Goal: Task Accomplishment & Management: Use online tool/utility

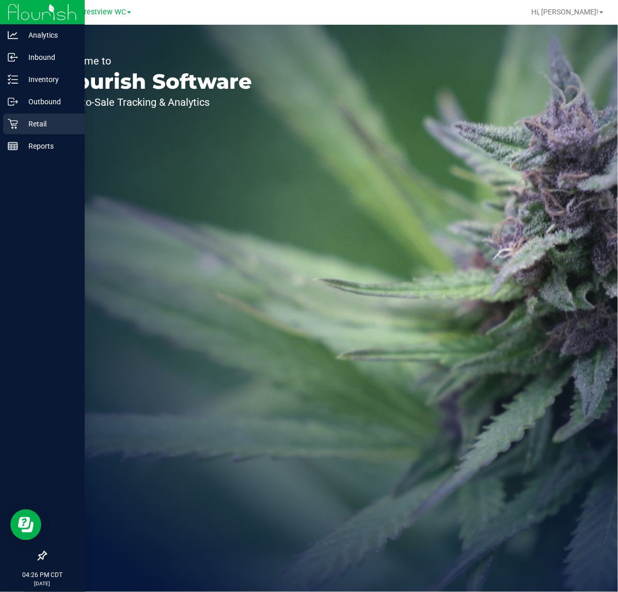
click at [11, 124] on icon at bounding box center [13, 124] width 10 height 10
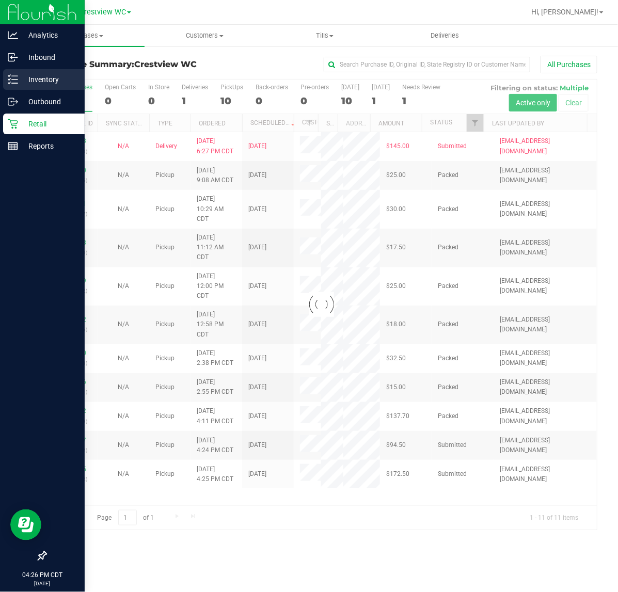
click at [16, 71] on div "Inventory" at bounding box center [44, 79] width 82 height 21
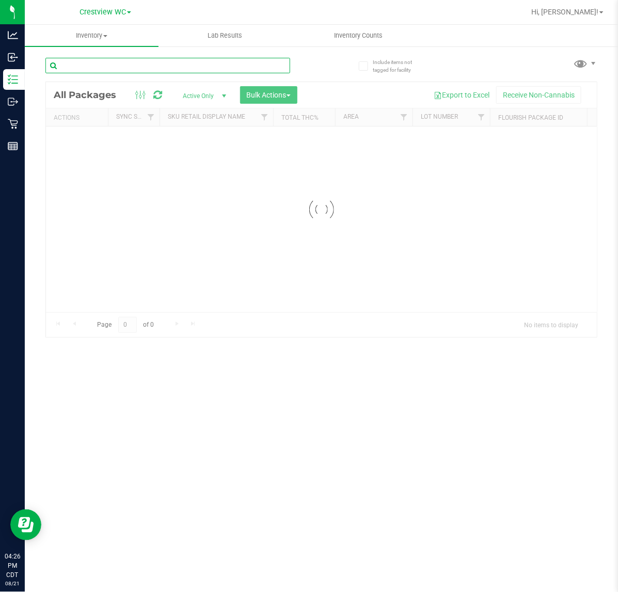
click at [122, 62] on input "text" at bounding box center [167, 65] width 245 height 15
type input "7087313007910997"
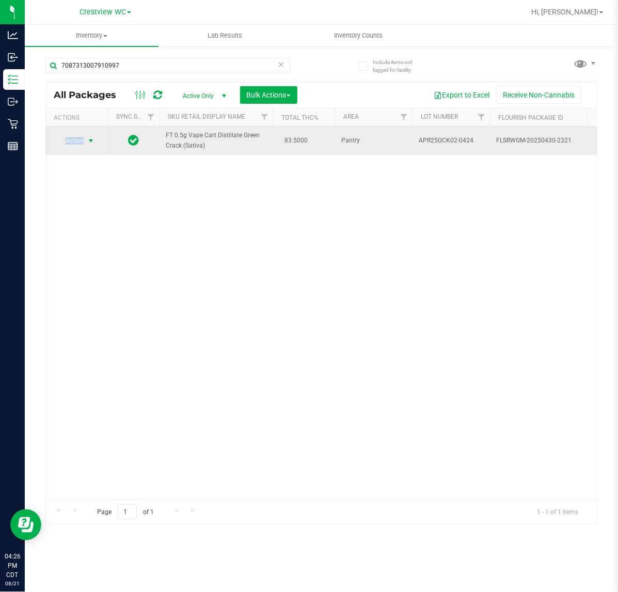
click at [75, 140] on span "Action" at bounding box center [70, 141] width 28 height 14
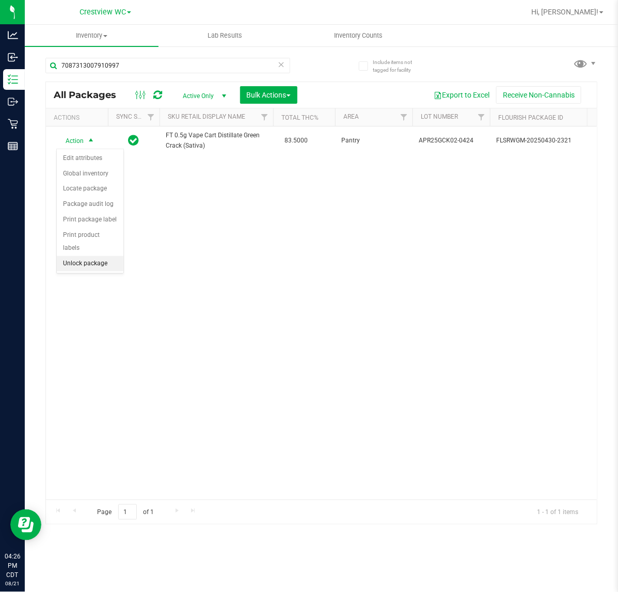
click at [76, 256] on li "Unlock package" at bounding box center [90, 263] width 67 height 15
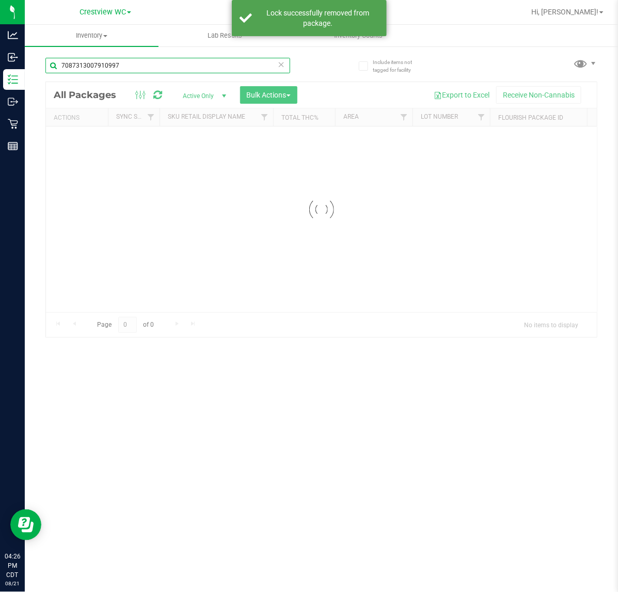
click at [144, 62] on input "7087313007910997" at bounding box center [167, 65] width 245 height 15
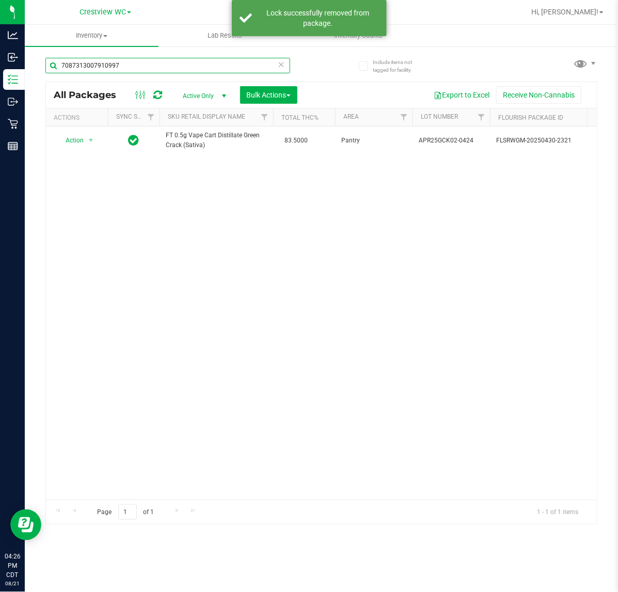
click at [144, 62] on input "7087313007910997" at bounding box center [167, 65] width 245 height 15
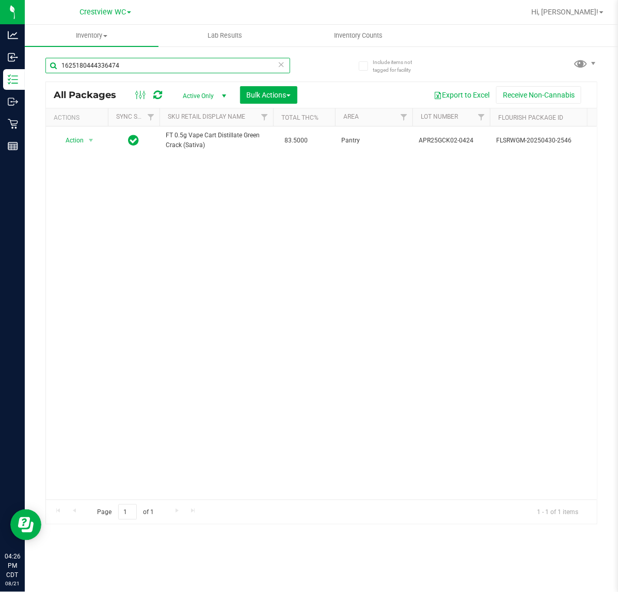
type input "1625180444336474"
click at [166, 489] on div "Action Action Adjust qty Create package Edit attributes Global inventory Locate…" at bounding box center [321, 312] width 551 height 373
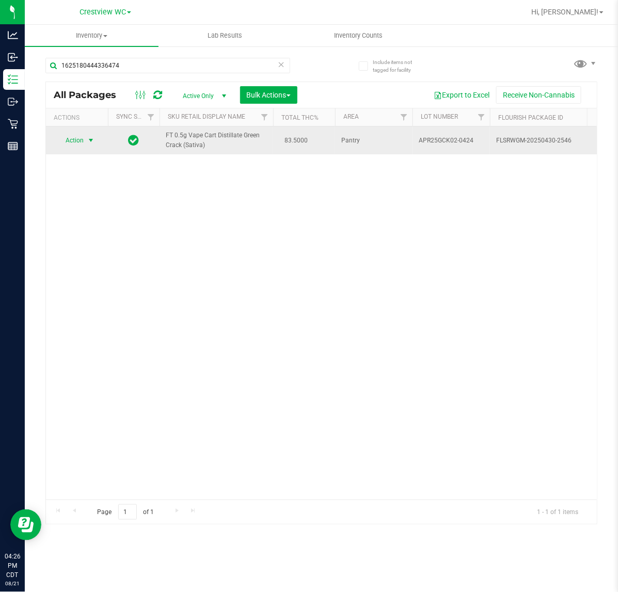
click at [94, 139] on span "select" at bounding box center [91, 140] width 8 height 8
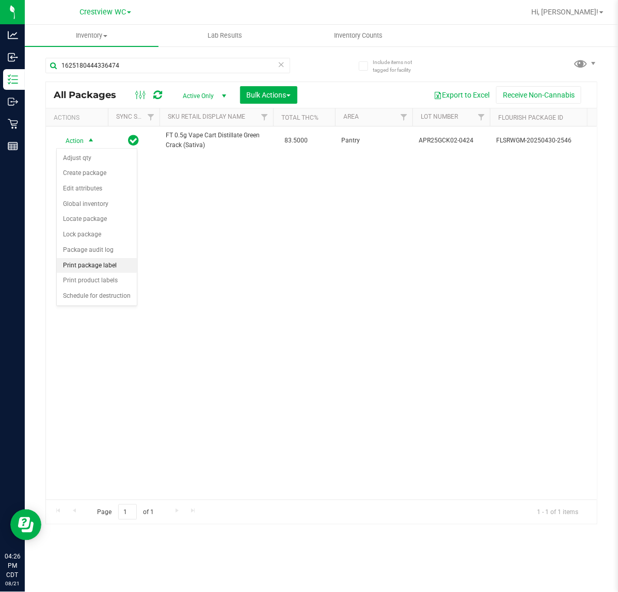
click at [119, 268] on li "Print package label" at bounding box center [97, 265] width 80 height 15
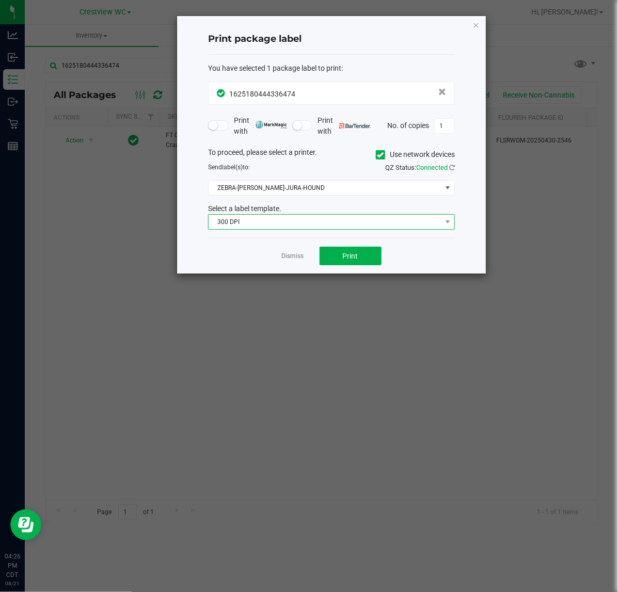
click at [334, 229] on span "300 DPI" at bounding box center [324, 222] width 233 height 14
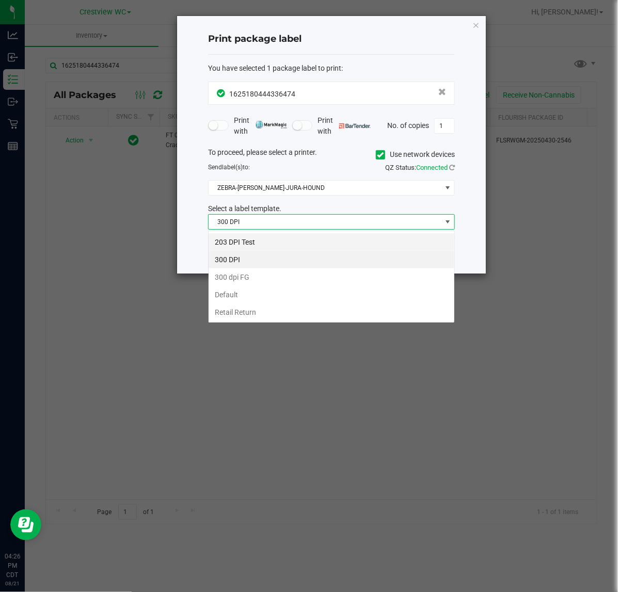
scroll to position [16, 246]
click at [310, 238] on li "203 DPI Test" at bounding box center [331, 242] width 246 height 18
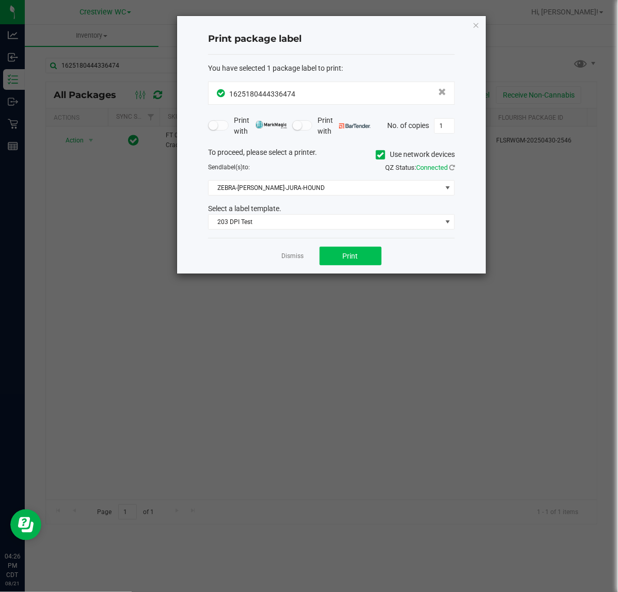
click at [359, 267] on div "Dismiss Print" at bounding box center [331, 256] width 247 height 36
click at [354, 260] on span "Print" at bounding box center [350, 256] width 15 height 8
click at [297, 261] on link "Dismiss" at bounding box center [293, 256] width 22 height 9
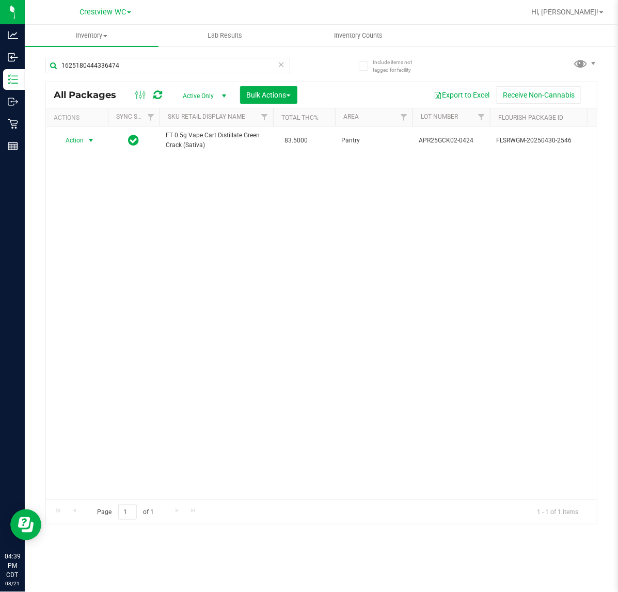
click at [217, 252] on div "Action Action Adjust qty Create package Edit attributes Global inventory Locate…" at bounding box center [321, 312] width 551 height 373
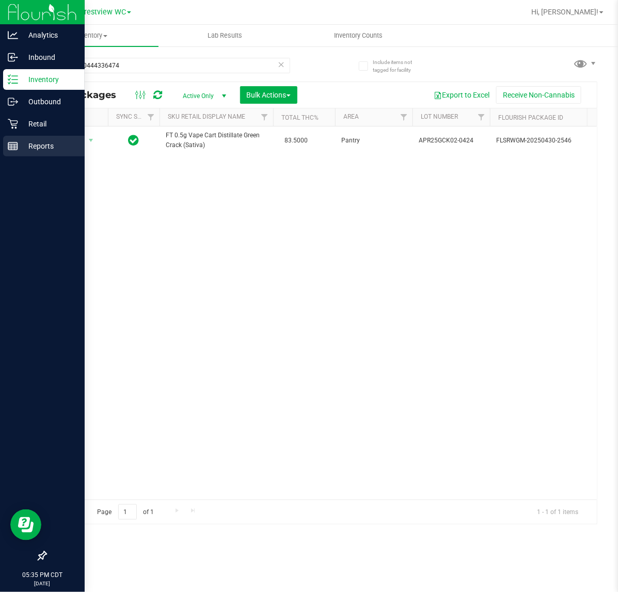
click at [24, 137] on div "Reports" at bounding box center [44, 146] width 82 height 21
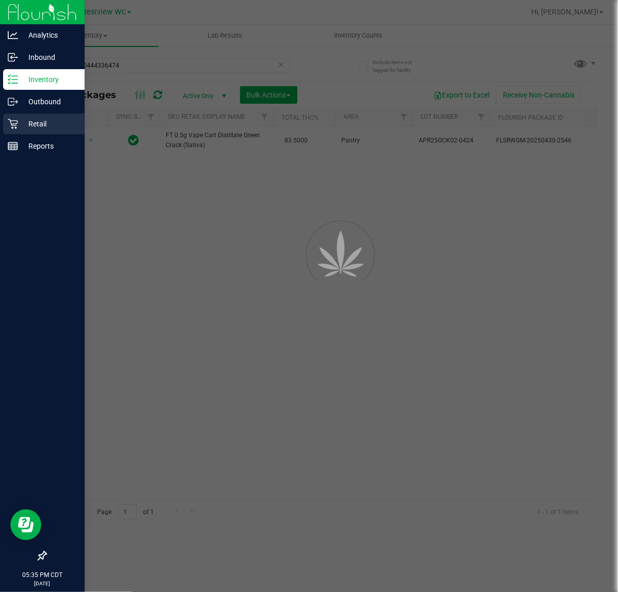
click at [25, 128] on p "Retail" at bounding box center [49, 124] width 62 height 12
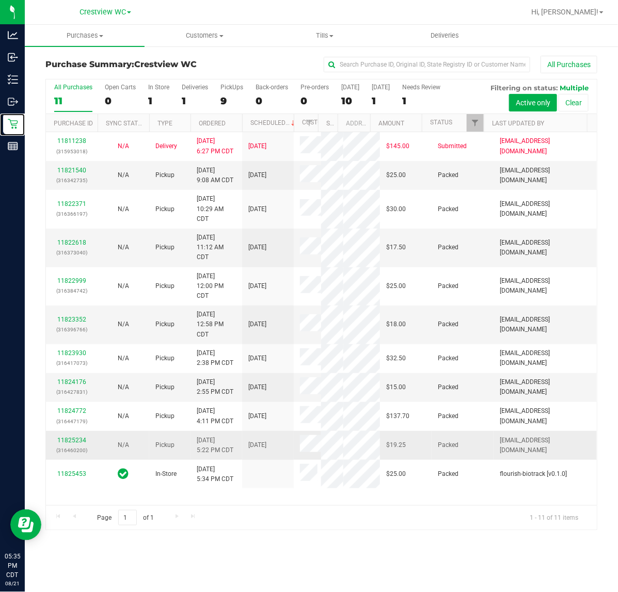
scroll to position [60, 0]
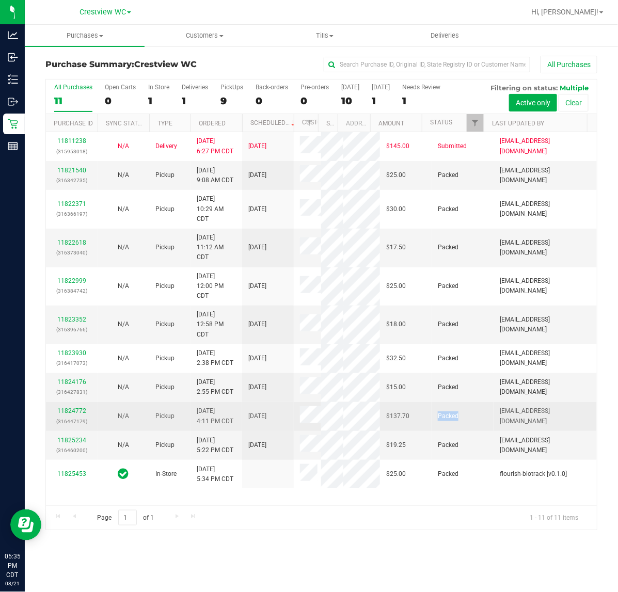
drag, startPoint x: 447, startPoint y: 439, endPoint x: 422, endPoint y: 439, distance: 25.8
click at [431, 431] on td "Packed" at bounding box center [462, 416] width 62 height 29
drag, startPoint x: 455, startPoint y: 434, endPoint x: 422, endPoint y: 434, distance: 33.0
click at [431, 431] on td "Packed" at bounding box center [462, 416] width 62 height 29
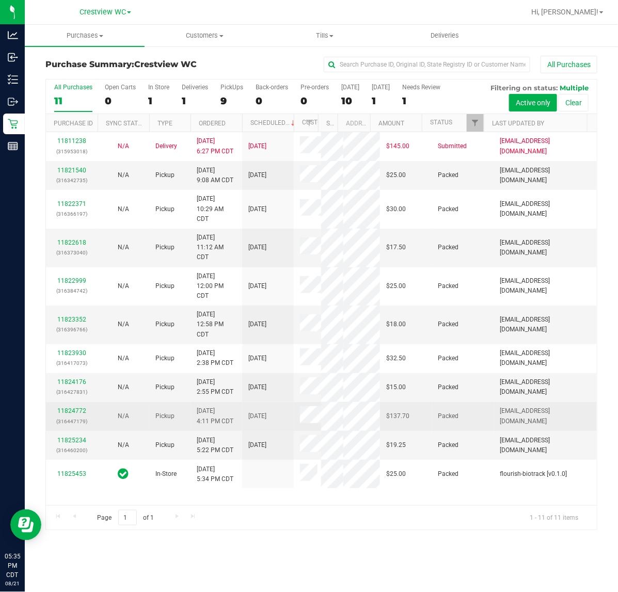
click at [431, 431] on td "Packed" at bounding box center [462, 416] width 62 height 29
drag, startPoint x: 459, startPoint y: 440, endPoint x: 430, endPoint y: 440, distance: 29.4
click at [431, 431] on td "Packed" at bounding box center [462, 416] width 62 height 29
click at [438, 421] on span "Packed" at bounding box center [448, 416] width 21 height 10
drag, startPoint x: 455, startPoint y: 436, endPoint x: 444, endPoint y: 436, distance: 10.8
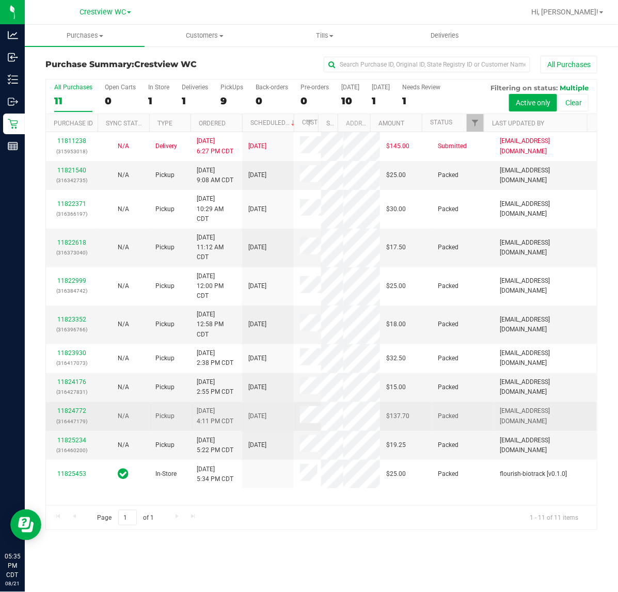
click at [446, 431] on td "Packed" at bounding box center [462, 416] width 62 height 29
click at [438, 421] on span "Packed" at bounding box center [448, 416] width 21 height 10
drag, startPoint x: 426, startPoint y: 436, endPoint x: 445, endPoint y: 435, distance: 19.1
click at [445, 431] on td "Packed" at bounding box center [462, 416] width 62 height 29
click at [445, 421] on span "Packed" at bounding box center [448, 416] width 21 height 10
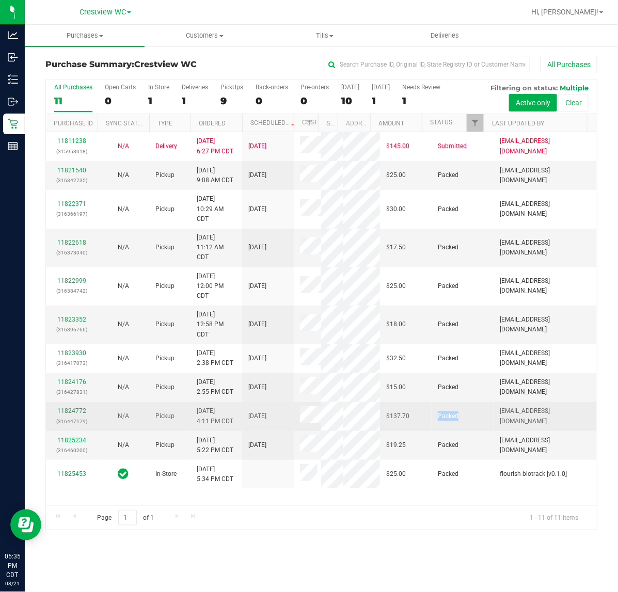
drag, startPoint x: 449, startPoint y: 435, endPoint x: 425, endPoint y: 435, distance: 24.8
click at [431, 431] on td "Packed" at bounding box center [462, 416] width 62 height 29
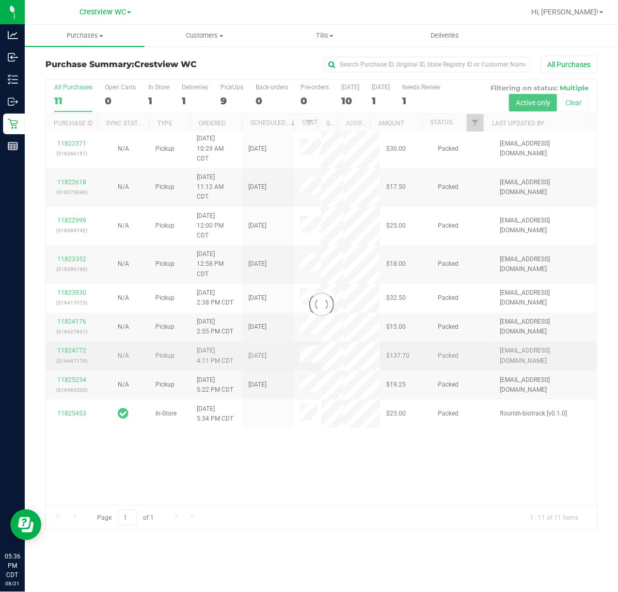
scroll to position [0, 0]
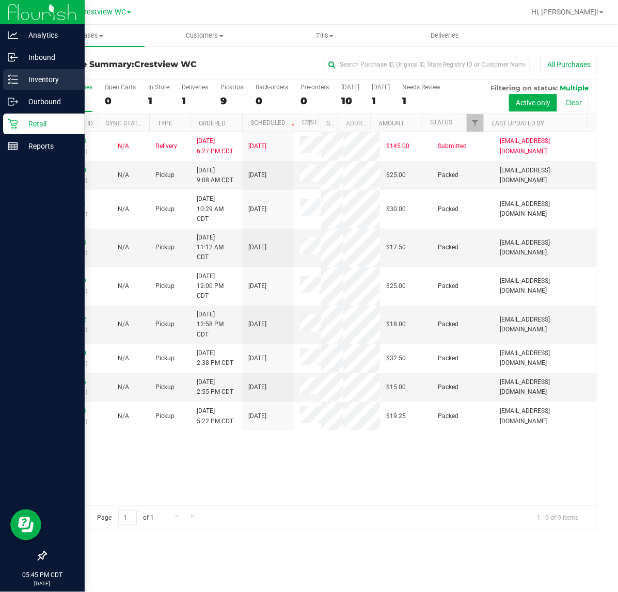
click at [14, 72] on div "Inventory" at bounding box center [44, 79] width 82 height 21
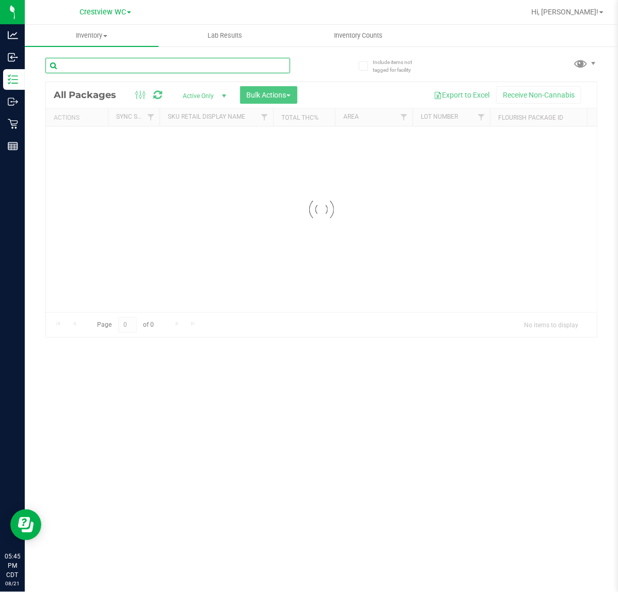
click at [129, 65] on input "text" at bounding box center [167, 65] width 245 height 15
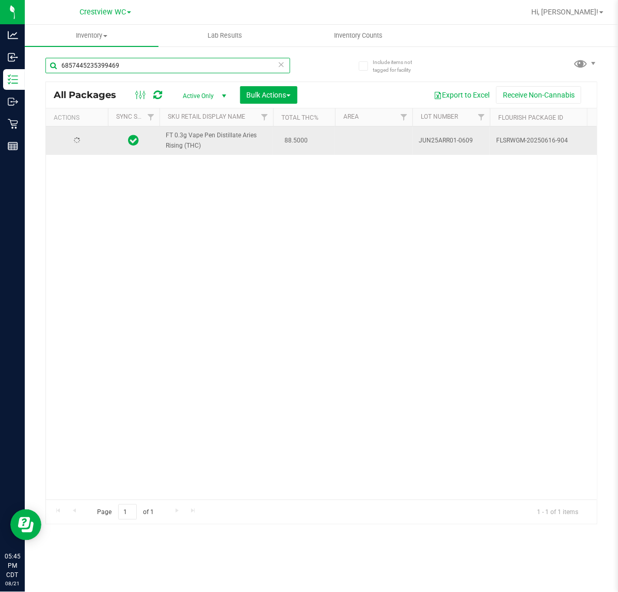
type input "6857445235399469"
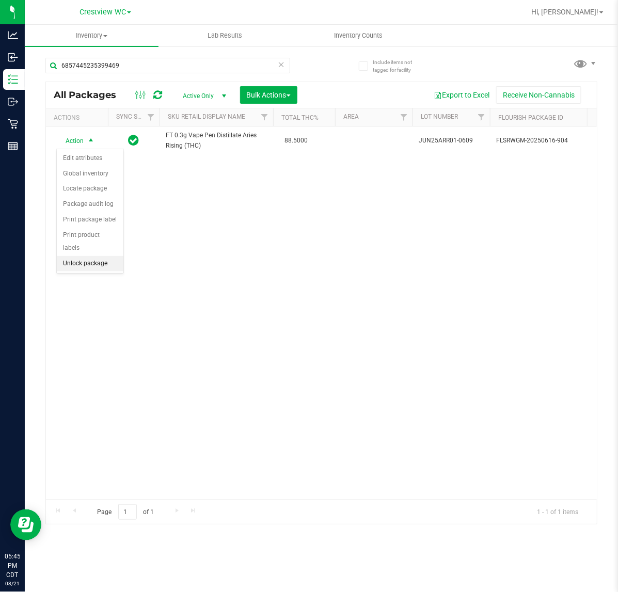
click at [89, 259] on li "Unlock package" at bounding box center [90, 263] width 67 height 15
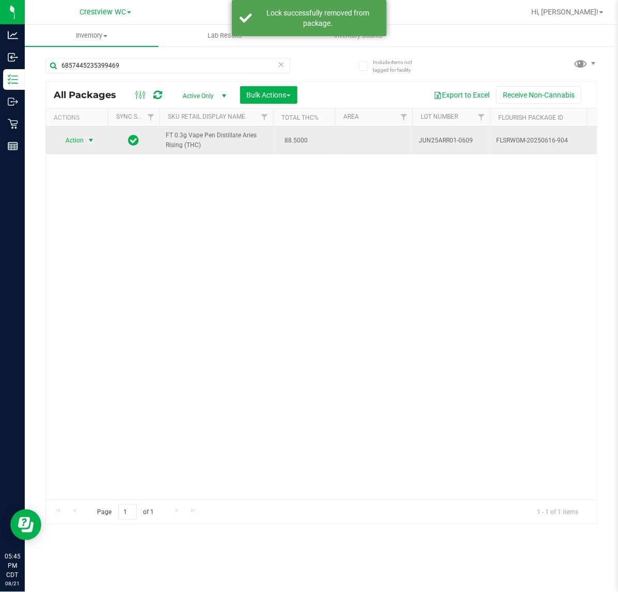
click at [86, 144] on span "select" at bounding box center [91, 140] width 13 height 14
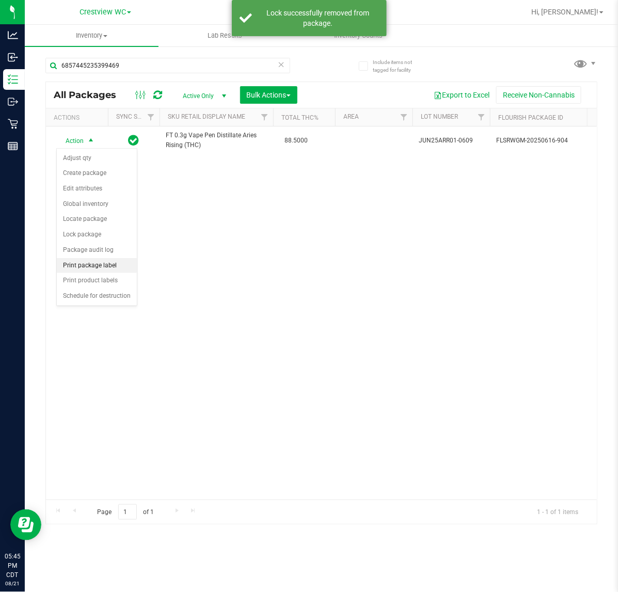
click at [75, 267] on li "Print package label" at bounding box center [97, 265] width 80 height 15
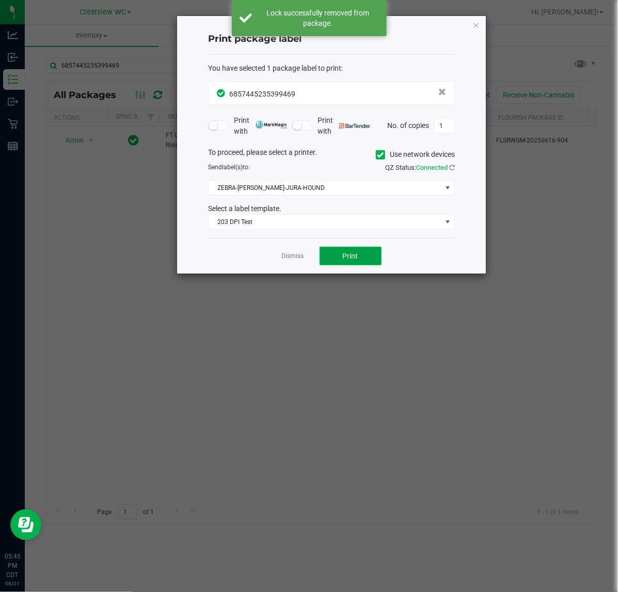
click at [329, 253] on button "Print" at bounding box center [350, 256] width 62 height 19
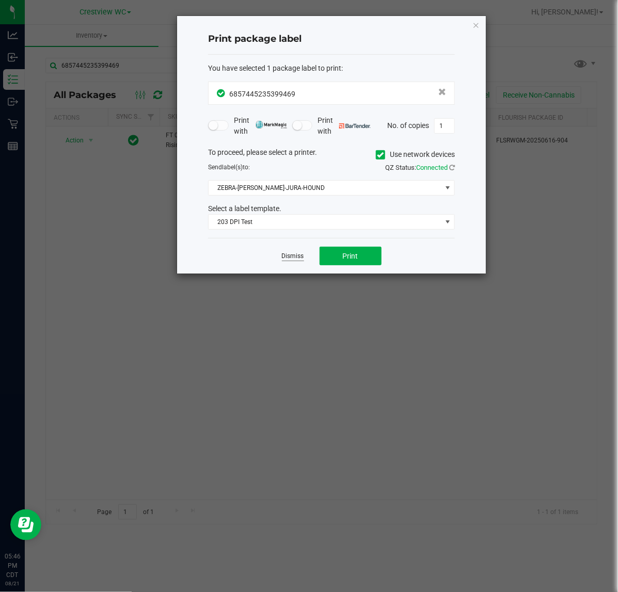
click at [301, 261] on link "Dismiss" at bounding box center [293, 256] width 22 height 9
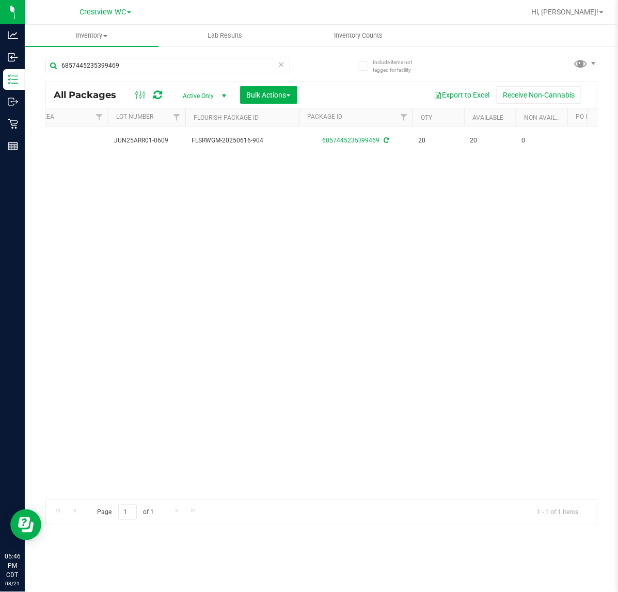
scroll to position [0, 300]
click at [147, 58] on input "6857445235399469" at bounding box center [167, 65] width 245 height 15
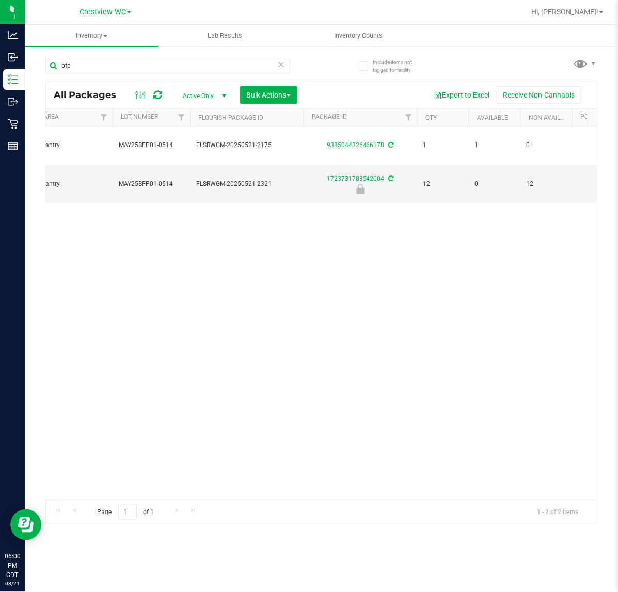
drag, startPoint x: 238, startPoint y: 490, endPoint x: 202, endPoint y: 492, distance: 36.2
click at [202, 492] on div "Action Action Adjust qty Create package Edit attributes Global inventory Locate…" at bounding box center [321, 312] width 551 height 373
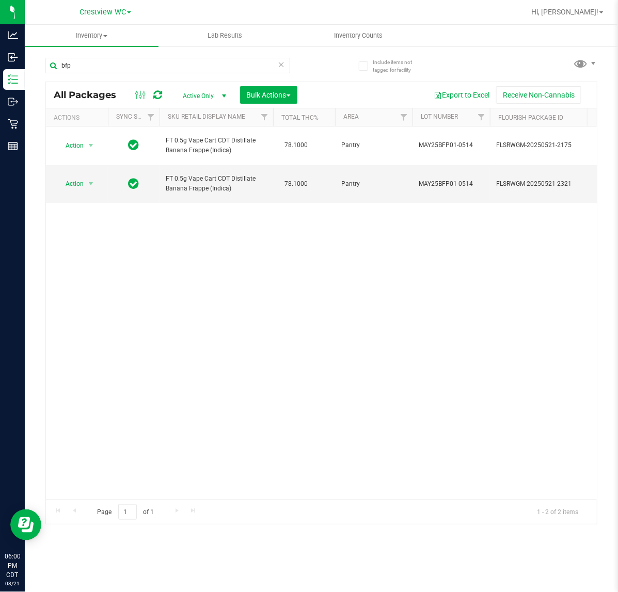
click at [284, 413] on div "Action Action Adjust qty Create package Edit attributes Global inventory Locate…" at bounding box center [321, 312] width 551 height 373
click at [99, 68] on input "bfp" at bounding box center [167, 65] width 245 height 15
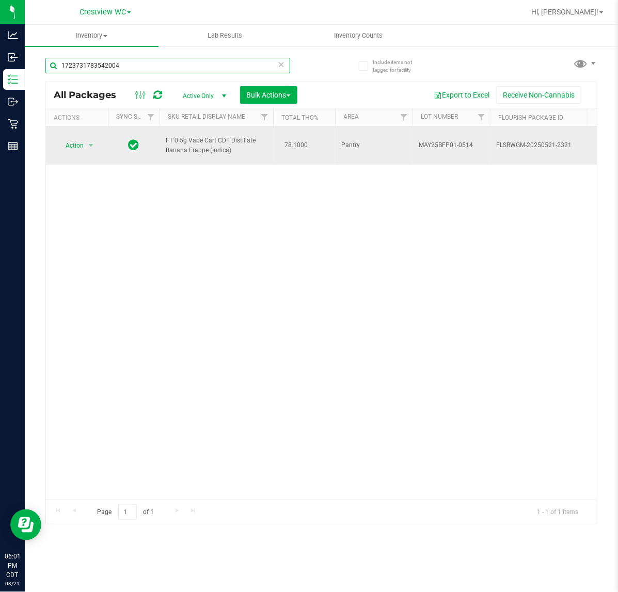
type input "1723731783542004"
drag, startPoint x: 74, startPoint y: 136, endPoint x: 83, endPoint y: 146, distance: 13.9
click at [75, 136] on td "Action Action Edit attributes Global inventory Locate package Package audit log…" at bounding box center [77, 145] width 62 height 38
click at [84, 148] on span "Action" at bounding box center [70, 145] width 28 height 14
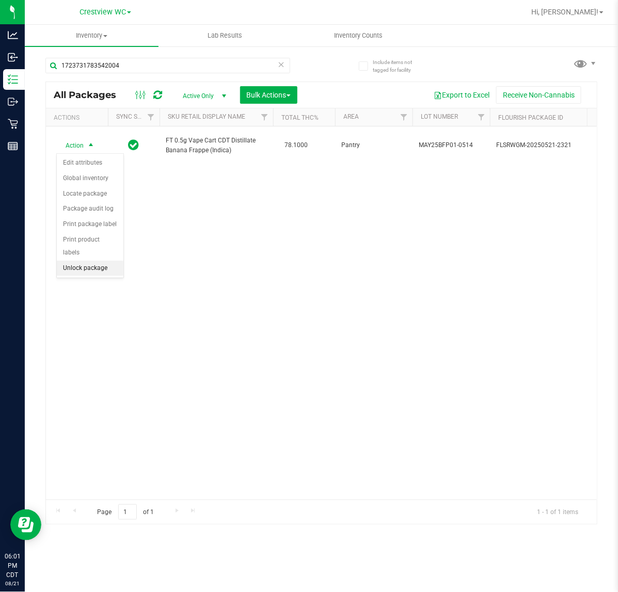
click at [86, 261] on li "Unlock package" at bounding box center [90, 268] width 67 height 15
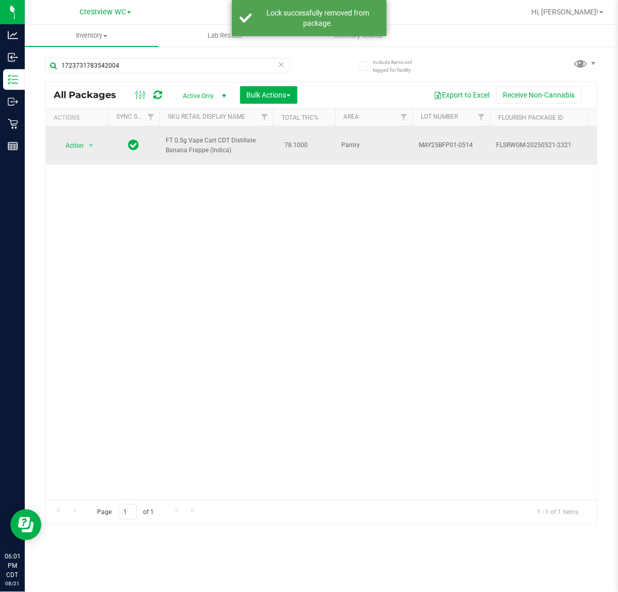
click at [82, 137] on td "Action Action Adjust qty Create package Edit attributes Global inventory Locate…" at bounding box center [77, 145] width 62 height 38
click at [80, 143] on span "Action" at bounding box center [70, 145] width 28 height 14
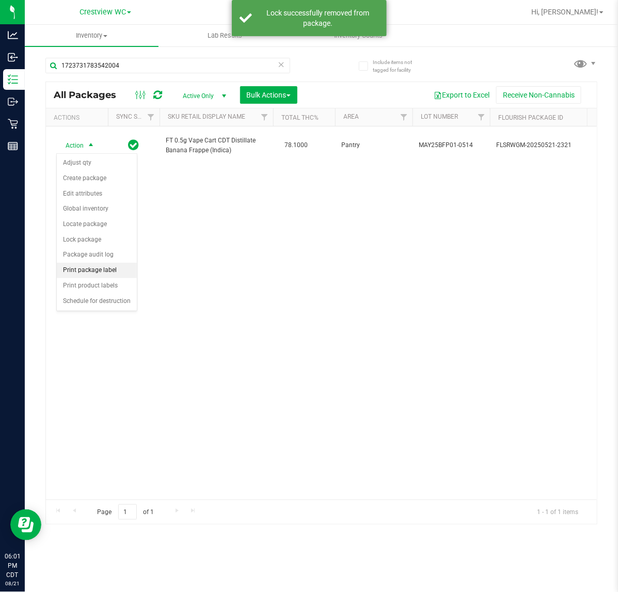
click at [70, 270] on li "Print package label" at bounding box center [97, 270] width 80 height 15
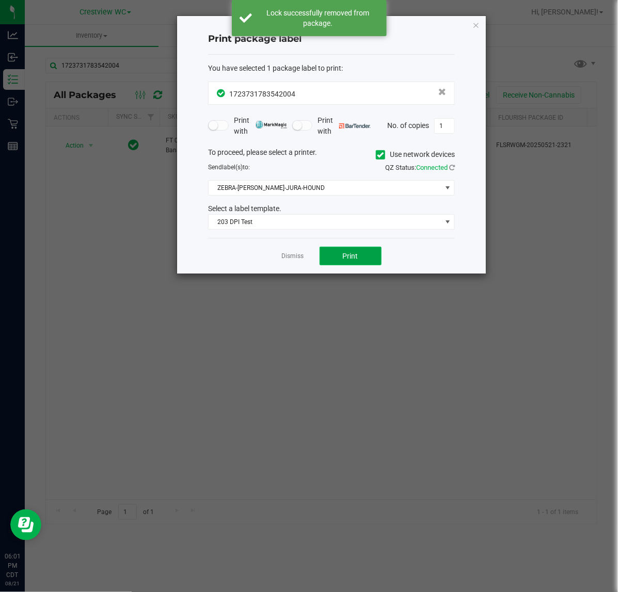
click at [332, 255] on button "Print" at bounding box center [350, 256] width 62 height 19
click at [295, 261] on link "Dismiss" at bounding box center [293, 256] width 22 height 9
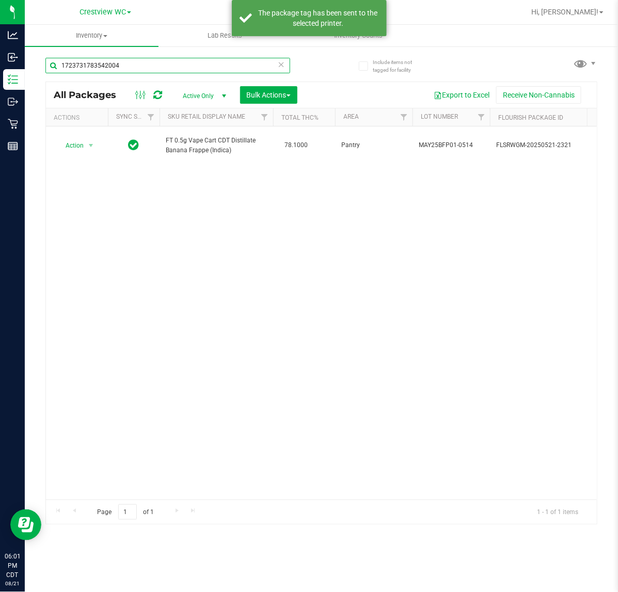
drag, startPoint x: 158, startPoint y: 67, endPoint x: -313, endPoint y: 41, distance: 471.8
click at [0, 41] on html "Analytics Inbound Inventory Outbound Retail Reports 06:01 PM CDT [DATE] 08/21 C…" at bounding box center [309, 296] width 618 height 592
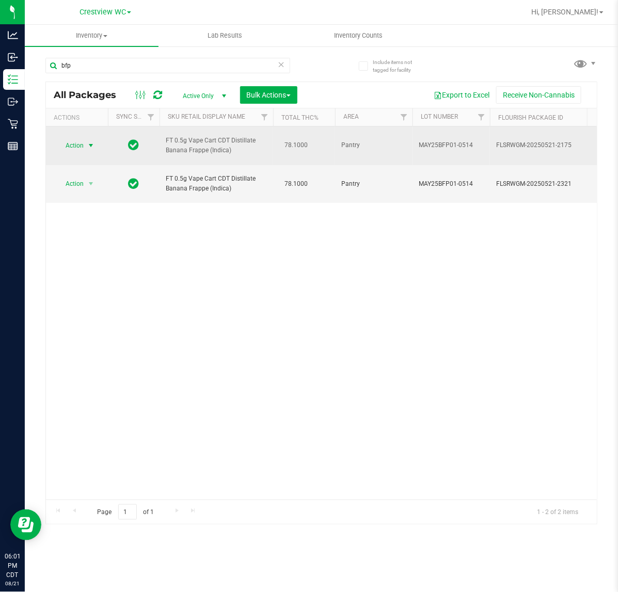
click at [82, 149] on span "Action" at bounding box center [70, 145] width 28 height 14
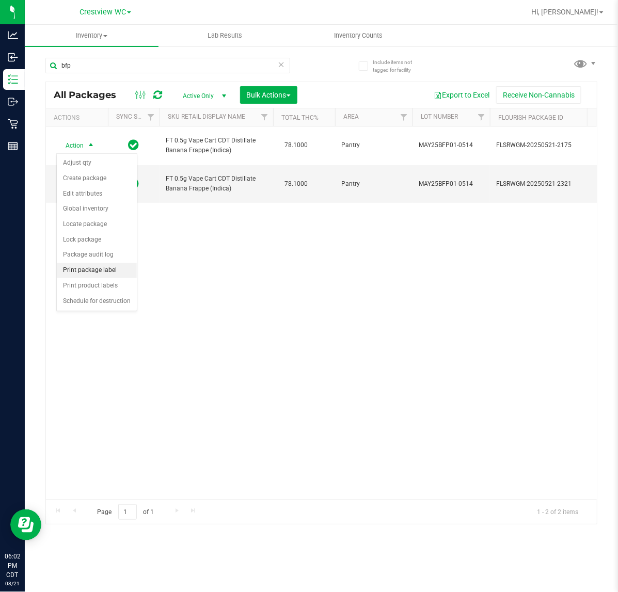
click at [87, 271] on li "Print package label" at bounding box center [97, 270] width 80 height 15
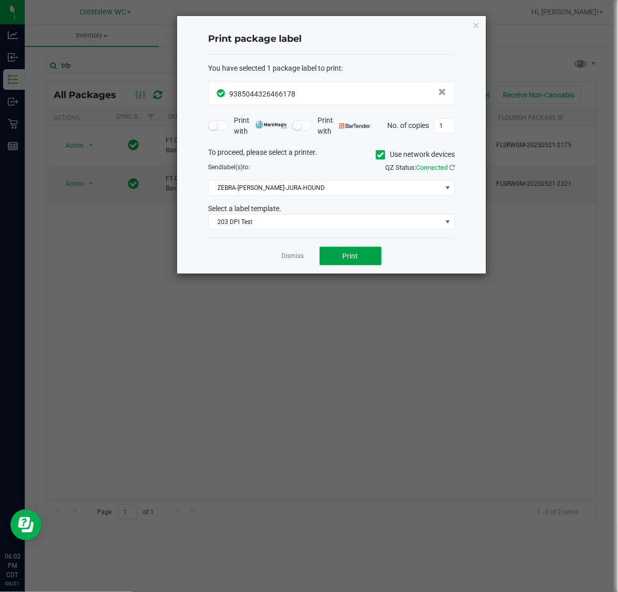
click at [354, 265] on button "Print" at bounding box center [350, 256] width 62 height 19
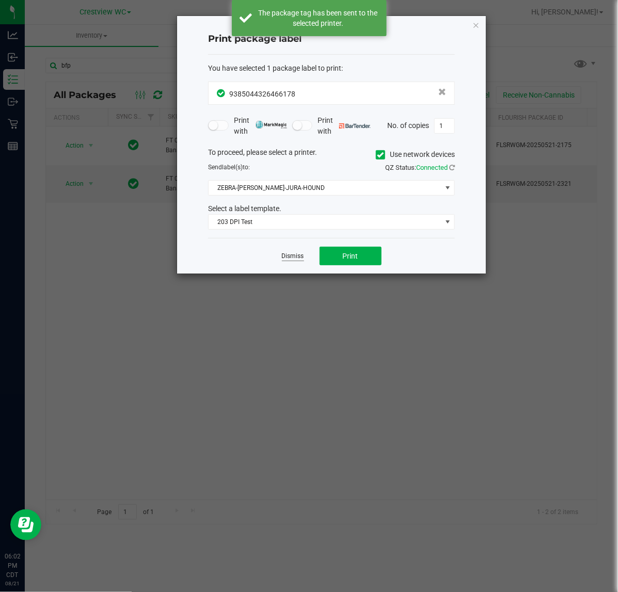
click at [287, 256] on link "Dismiss" at bounding box center [293, 256] width 22 height 9
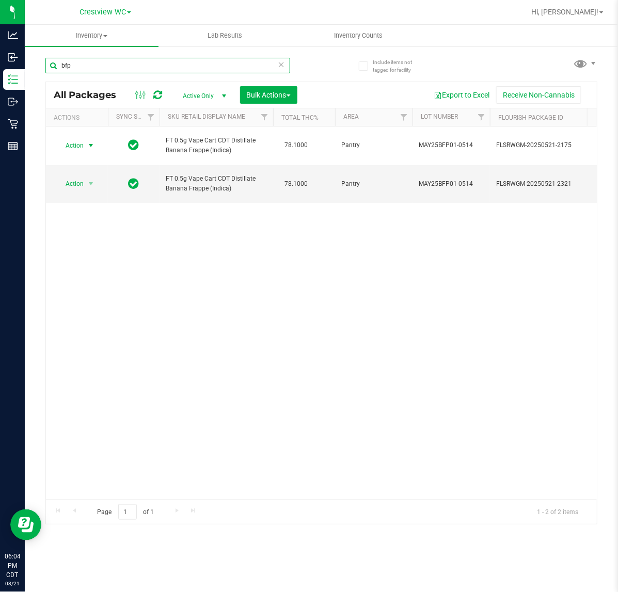
click at [104, 65] on input "bfp" at bounding box center [167, 65] width 245 height 15
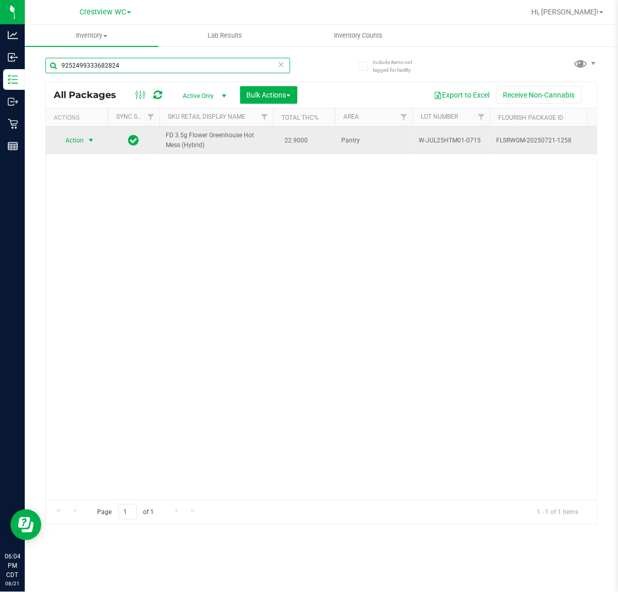
type input "9252499333682824"
click at [94, 143] on span "select" at bounding box center [91, 140] width 8 height 8
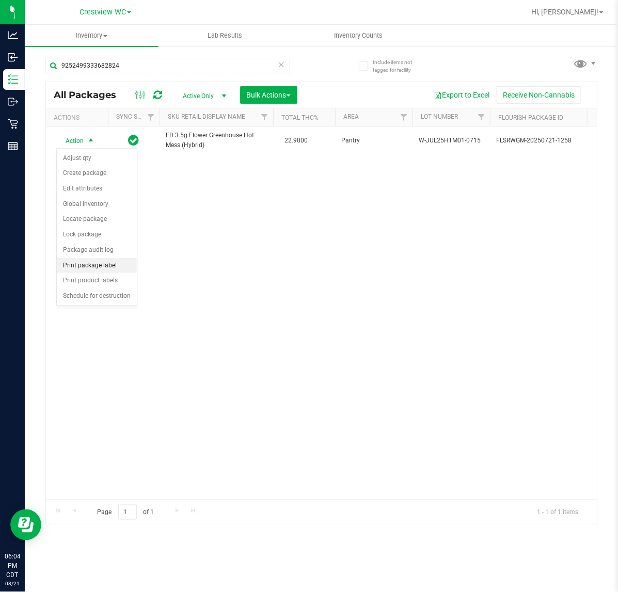
click at [91, 260] on li "Print package label" at bounding box center [97, 265] width 80 height 15
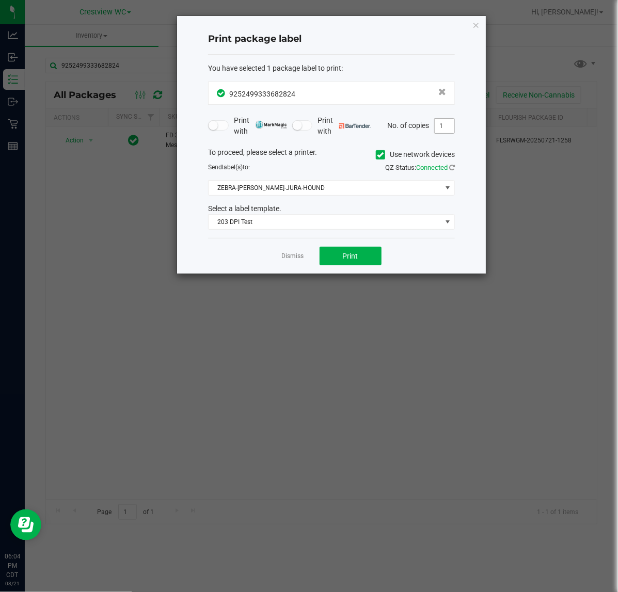
click at [449, 123] on input "1" at bounding box center [444, 126] width 20 height 14
type input "3"
click at [347, 262] on button "Print" at bounding box center [350, 256] width 62 height 19
click at [297, 256] on link "Dismiss" at bounding box center [293, 256] width 22 height 9
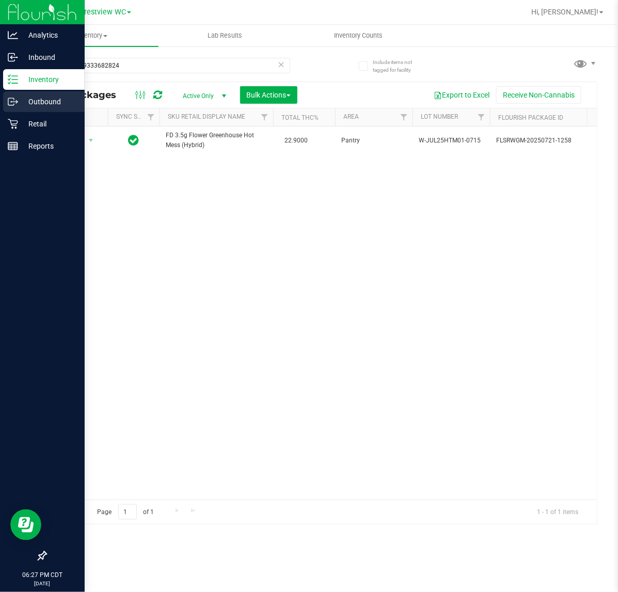
click at [12, 110] on div "Outbound" at bounding box center [44, 101] width 82 height 21
click at [23, 118] on p "Retail" at bounding box center [49, 124] width 62 height 12
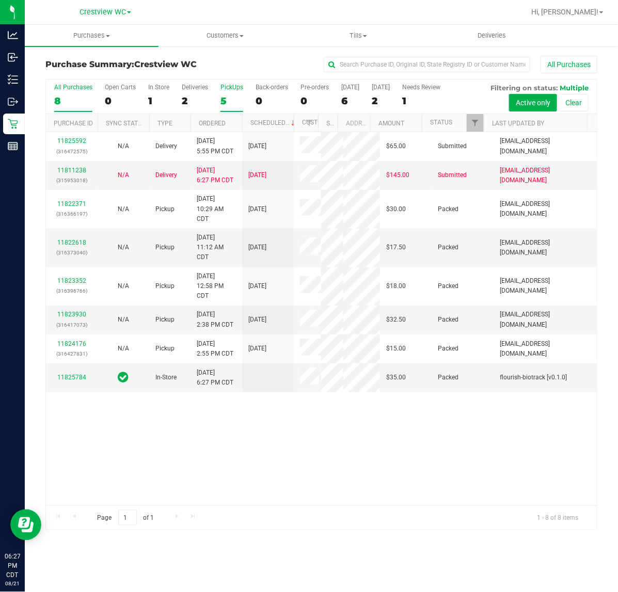
click at [231, 96] on div "5" at bounding box center [231, 101] width 23 height 12
click at [0, 0] on input "PickUps 5" at bounding box center [0, 0] width 0 height 0
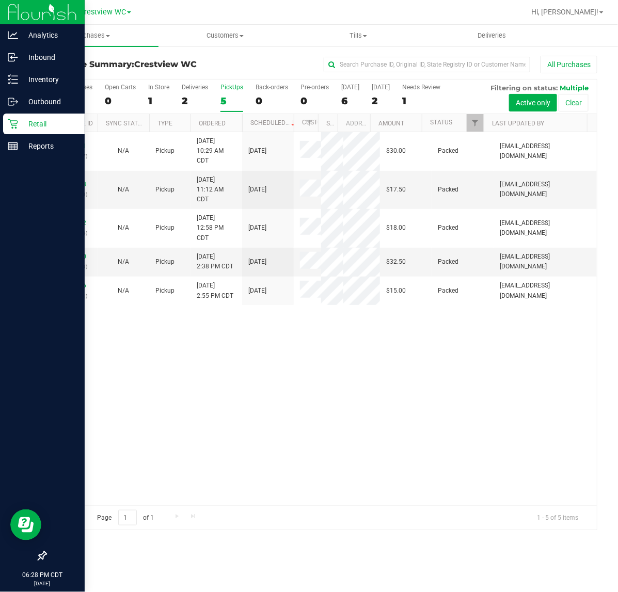
click at [22, 566] on div "06:28 PM CDT [DATE] 08/21" at bounding box center [42, 579] width 85 height 26
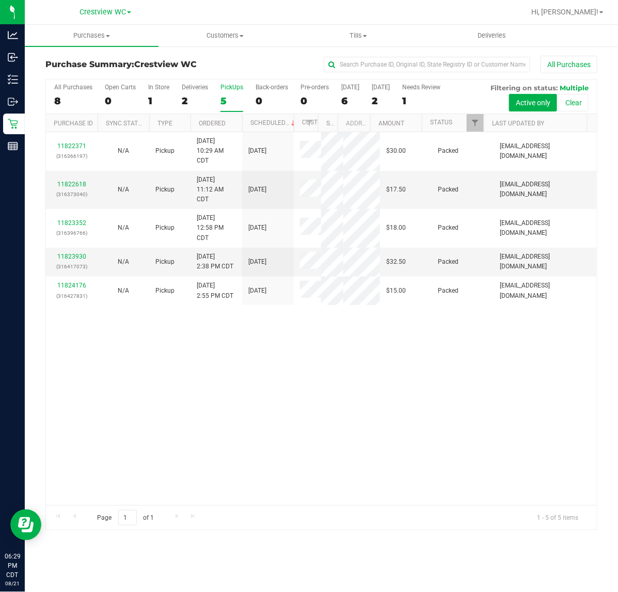
click at [178, 416] on div "11822371 (316366197) N/A Pickup [DATE] 10:29 AM CDT 8/21/2025 $30.00 Packed [EM…" at bounding box center [321, 318] width 551 height 373
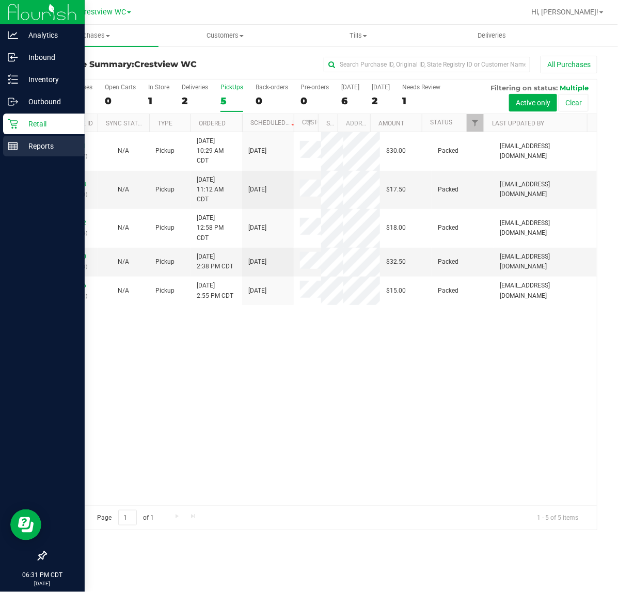
click at [36, 158] on div at bounding box center [42, 352] width 85 height 388
click at [37, 153] on div "Reports" at bounding box center [44, 146] width 82 height 21
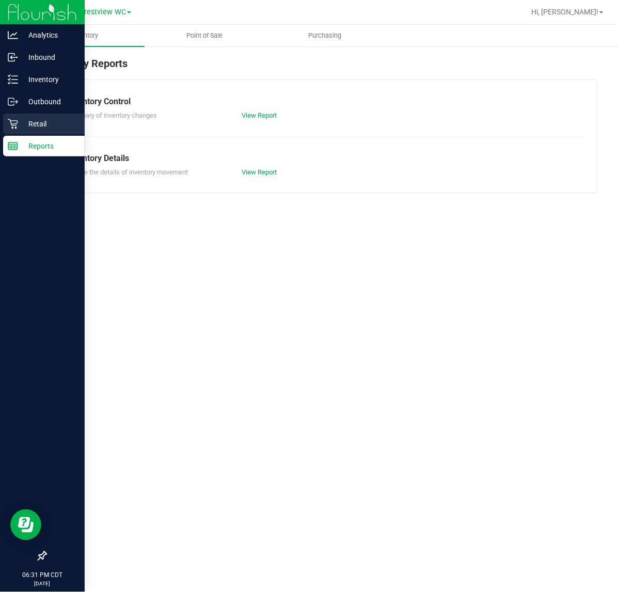
click at [26, 132] on div "Retail" at bounding box center [44, 124] width 82 height 21
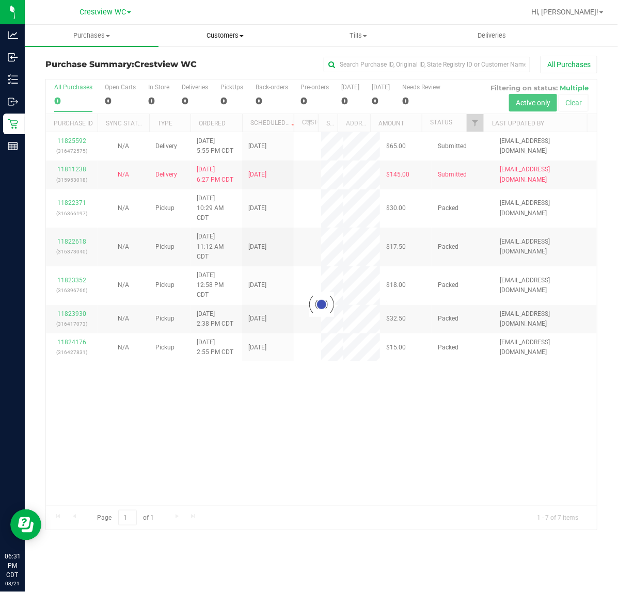
click at [266, 39] on span "Customers" at bounding box center [225, 35] width 133 height 9
click at [230, 69] on li "Add a new customer" at bounding box center [225, 75] width 134 height 12
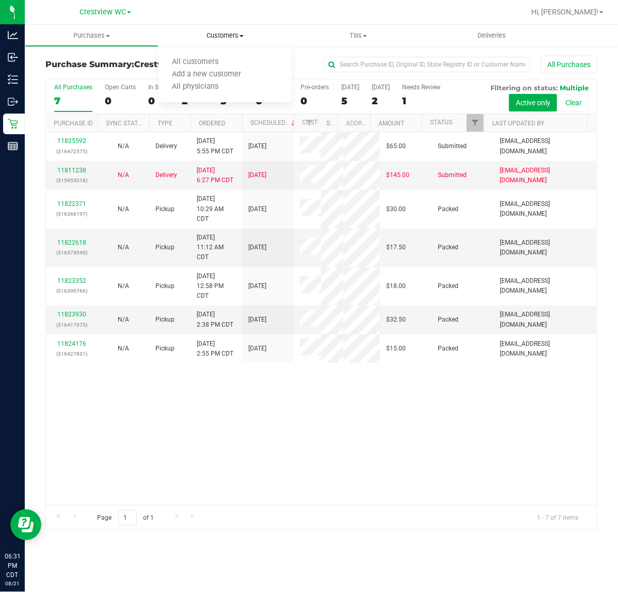
click at [240, 35] on span at bounding box center [241, 36] width 4 height 2
click at [151, 103] on div "0" at bounding box center [158, 101] width 21 height 12
click at [0, 0] on input "In Store 0" at bounding box center [0, 0] width 0 height 0
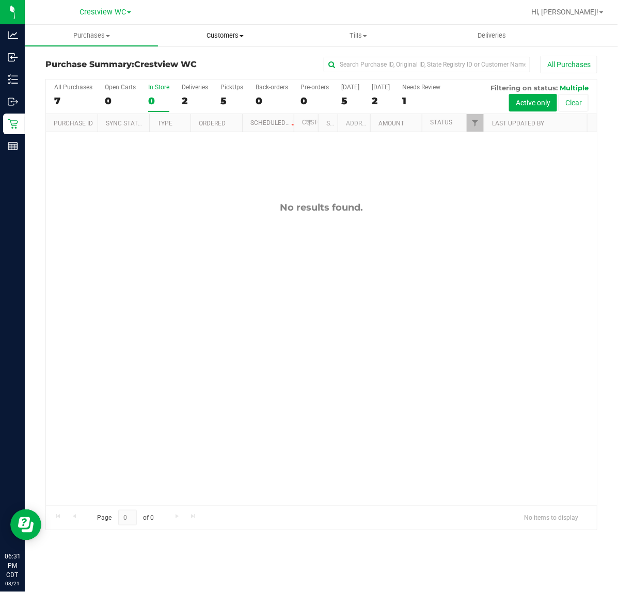
click at [253, 40] on uib-tab-heading "Customers All customers Add a new customer All physicians" at bounding box center [225, 36] width 134 height 22
click at [226, 59] on span "All customers" at bounding box center [195, 62] width 74 height 9
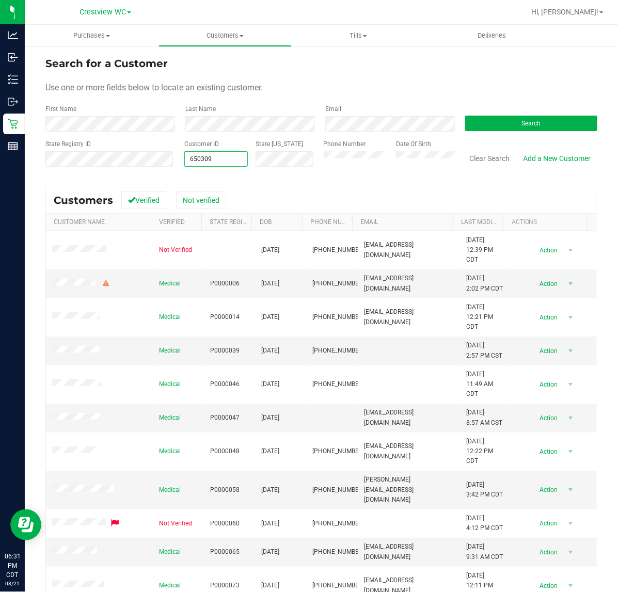
type input "650309"
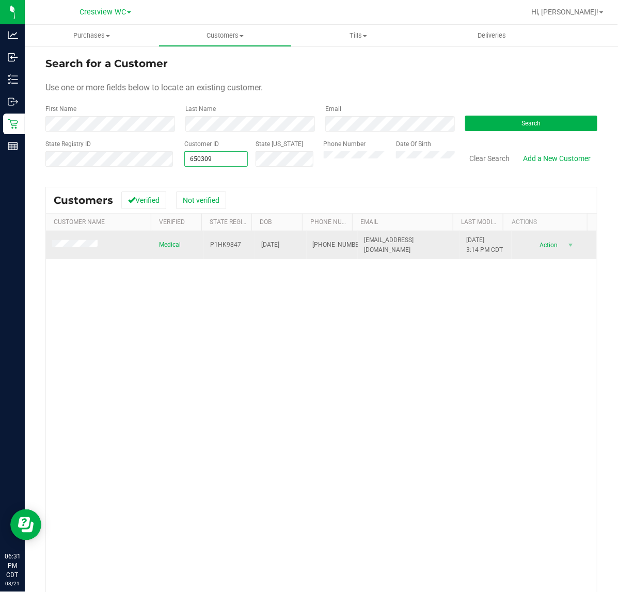
click at [60, 252] on td at bounding box center [99, 245] width 107 height 28
click at [62, 249] on span at bounding box center [76, 245] width 49 height 10
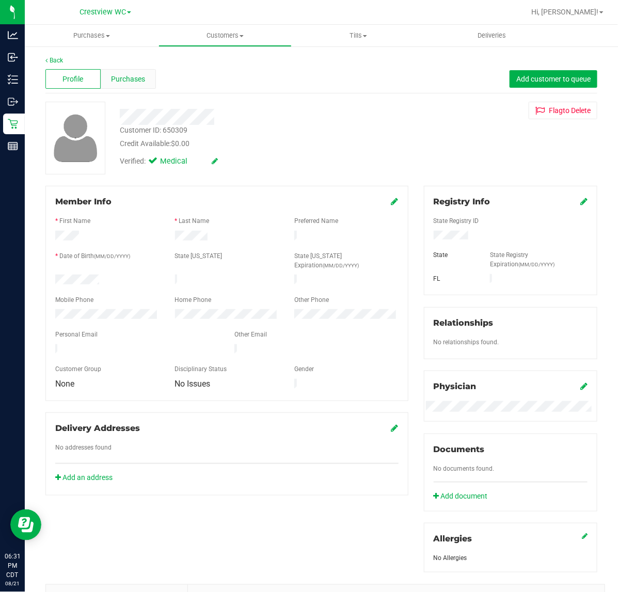
click at [143, 75] on div "Purchases" at bounding box center [128, 79] width 55 height 20
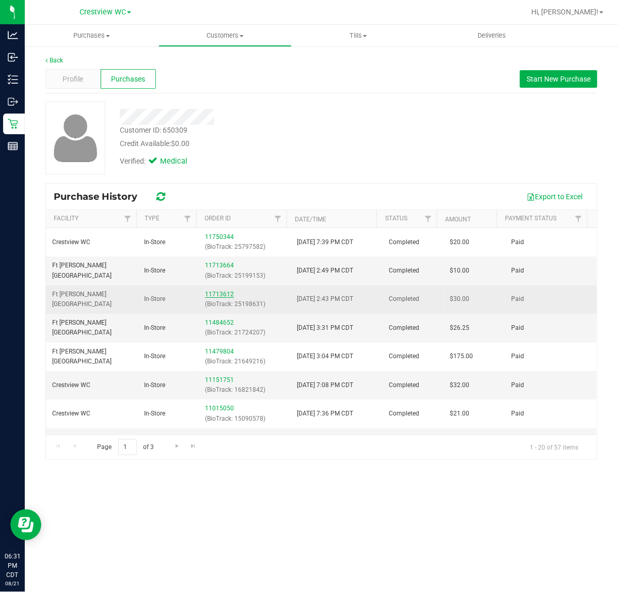
click at [222, 295] on link "11713612" at bounding box center [219, 294] width 29 height 7
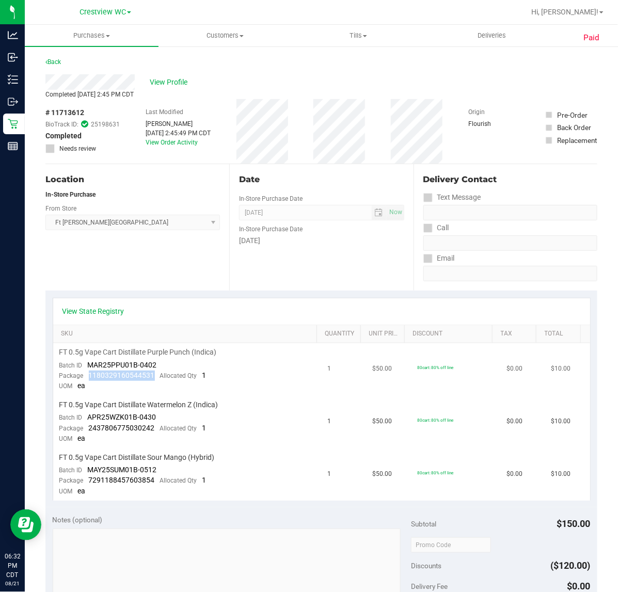
drag, startPoint x: 153, startPoint y: 375, endPoint x: 86, endPoint y: 375, distance: 67.1
click at [86, 375] on div "Package 1180329160544531 Allocated Qty 1" at bounding box center [132, 375] width 147 height 10
drag, startPoint x: 173, startPoint y: 363, endPoint x: 88, endPoint y: 366, distance: 85.2
click at [88, 366] on td "FT 0.5g Vape Cart Distillate Purple Punch (Indica) Batch ID MAR25PPU01B-0402 Pa…" at bounding box center [187, 369] width 268 height 53
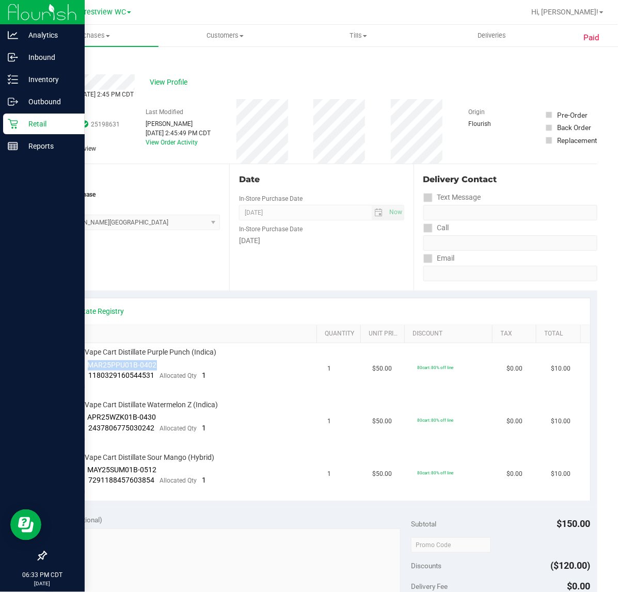
copy span "MAR25PPU01B-0402"
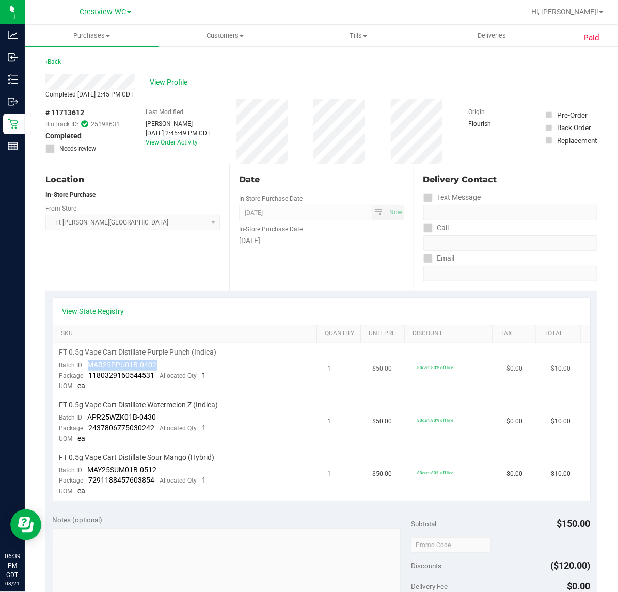
click at [164, 362] on td "FT 0.5g Vape Cart Distillate Purple Punch (Indica) Batch ID MAR25PPU01B-0402 Pa…" at bounding box center [187, 369] width 268 height 53
drag, startPoint x: 394, startPoint y: 361, endPoint x: 456, endPoint y: 364, distance: 62.0
click at [456, 364] on tr "FT 0.5g Vape Cart Distillate Purple Punch (Indica) Batch ID MAR25PPU01B-0402 Pa…" at bounding box center [321, 369] width 537 height 53
click at [456, 364] on td "80cart: 80% off line" at bounding box center [455, 369] width 89 height 53
click at [216, 120] on div "# 11713612 BioTrack ID: 25198631 Completed Needs review Last Modified [PERSON_N…" at bounding box center [321, 131] width 552 height 65
